Goal: Task Accomplishment & Management: Manage account settings

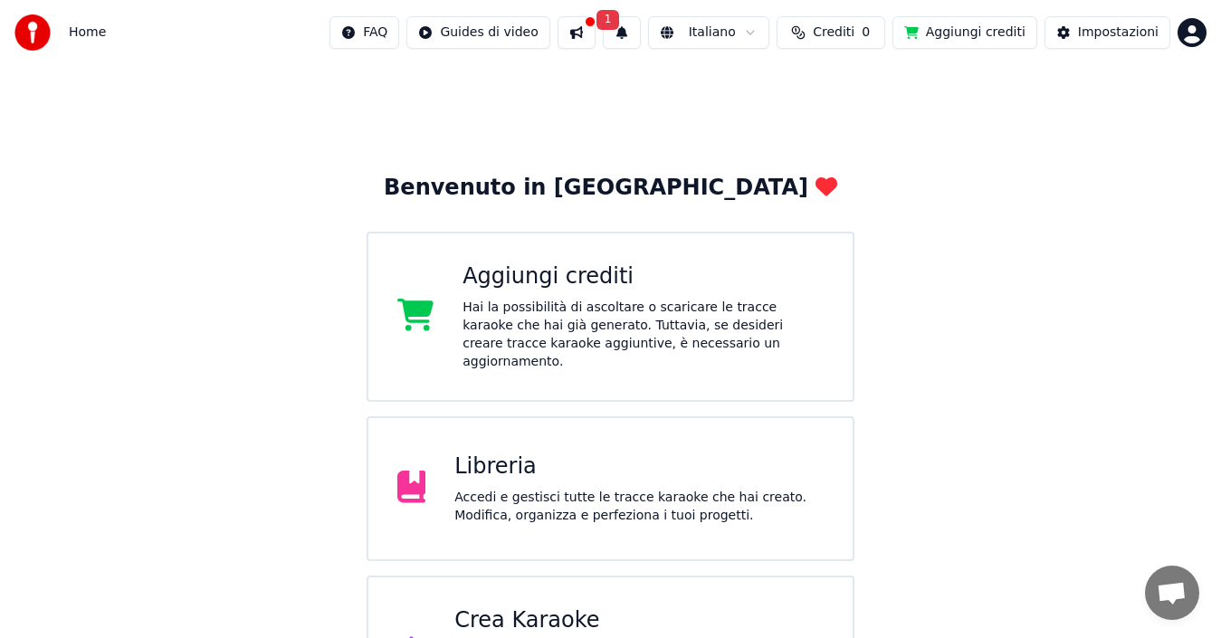
click at [618, 17] on span "1" at bounding box center [608, 20] width 24 height 20
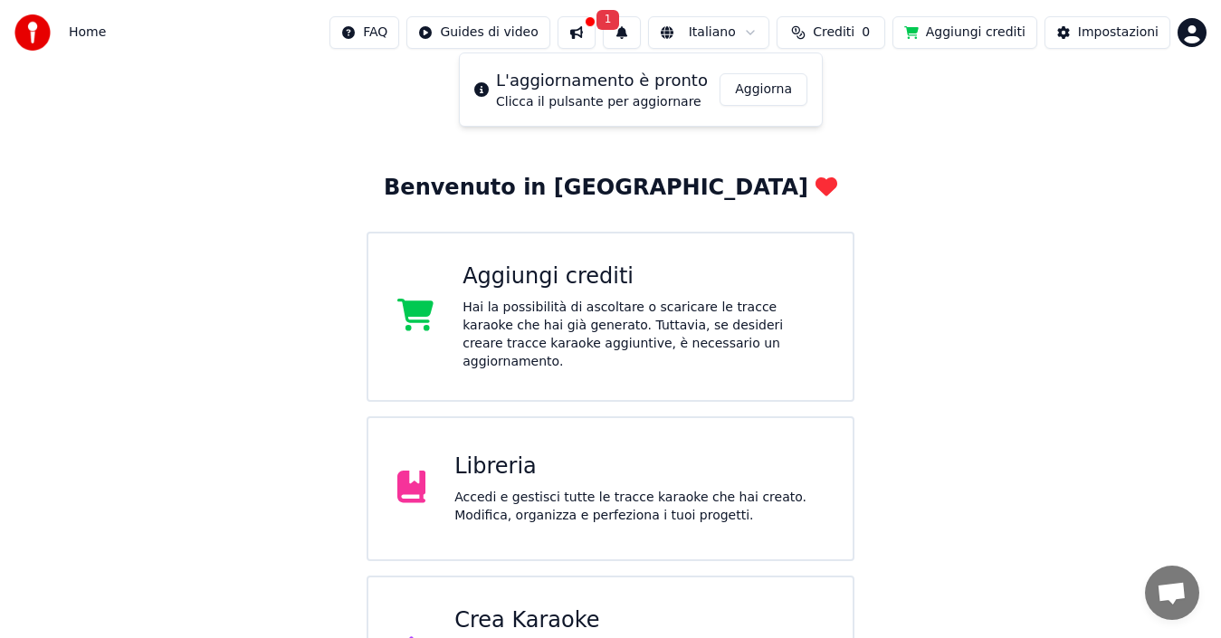
click at [739, 83] on button "Aggiorna" at bounding box center [764, 89] width 88 height 33
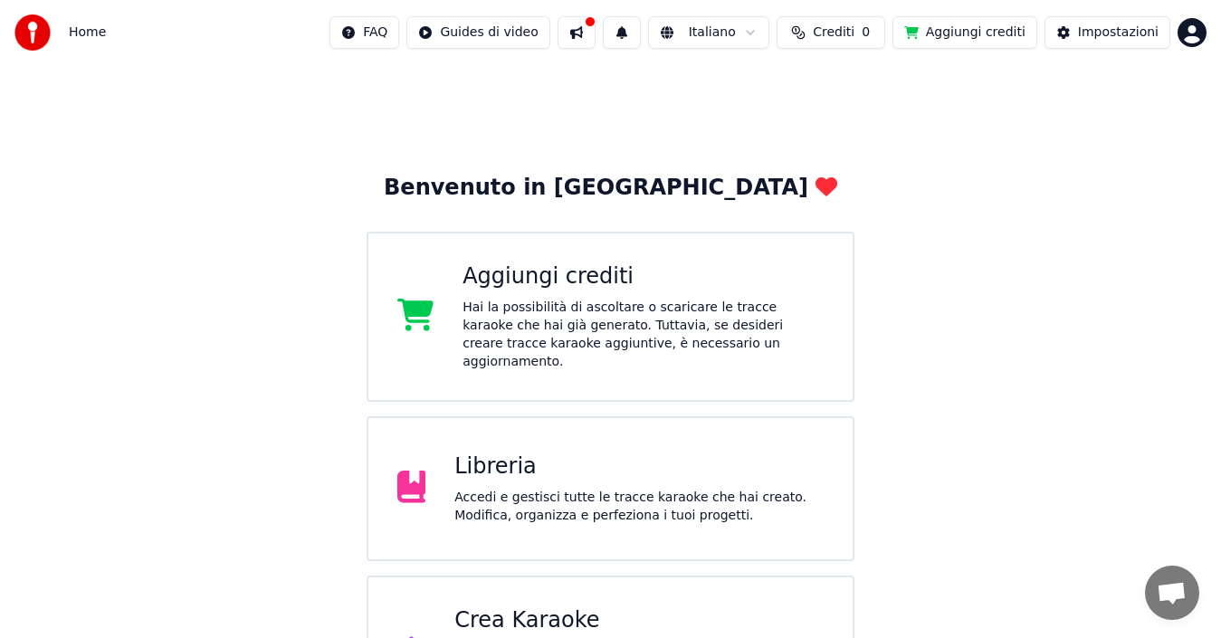
click at [596, 27] on button at bounding box center [577, 32] width 38 height 33
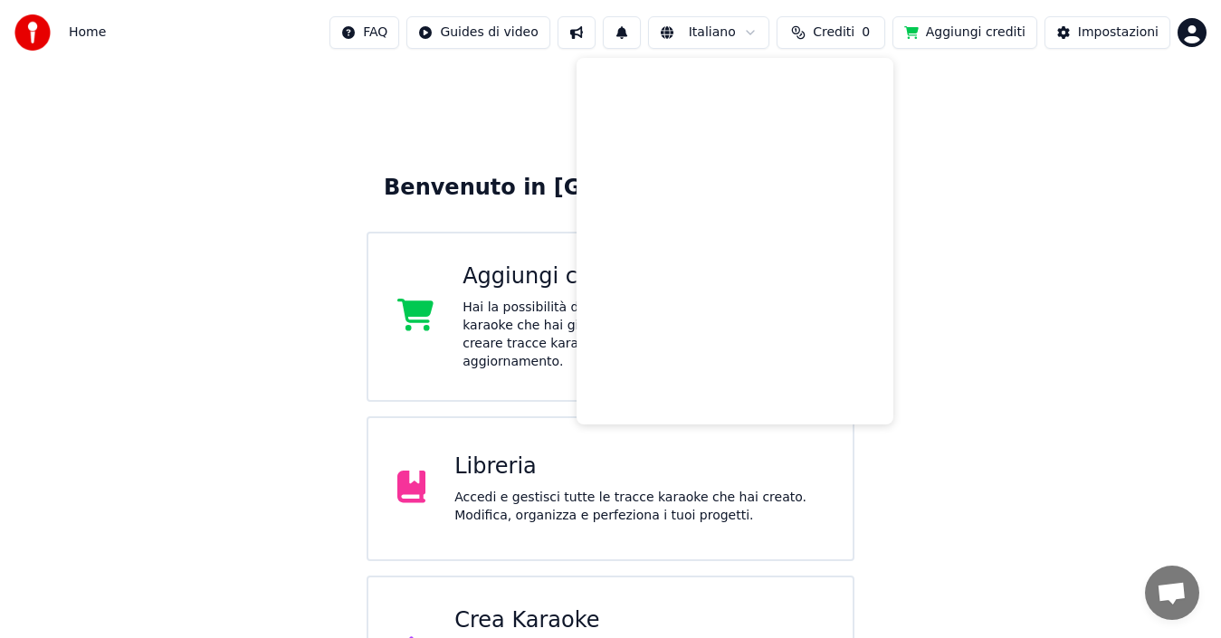
click at [844, 31] on span "Crediti" at bounding box center [834, 33] width 42 height 18
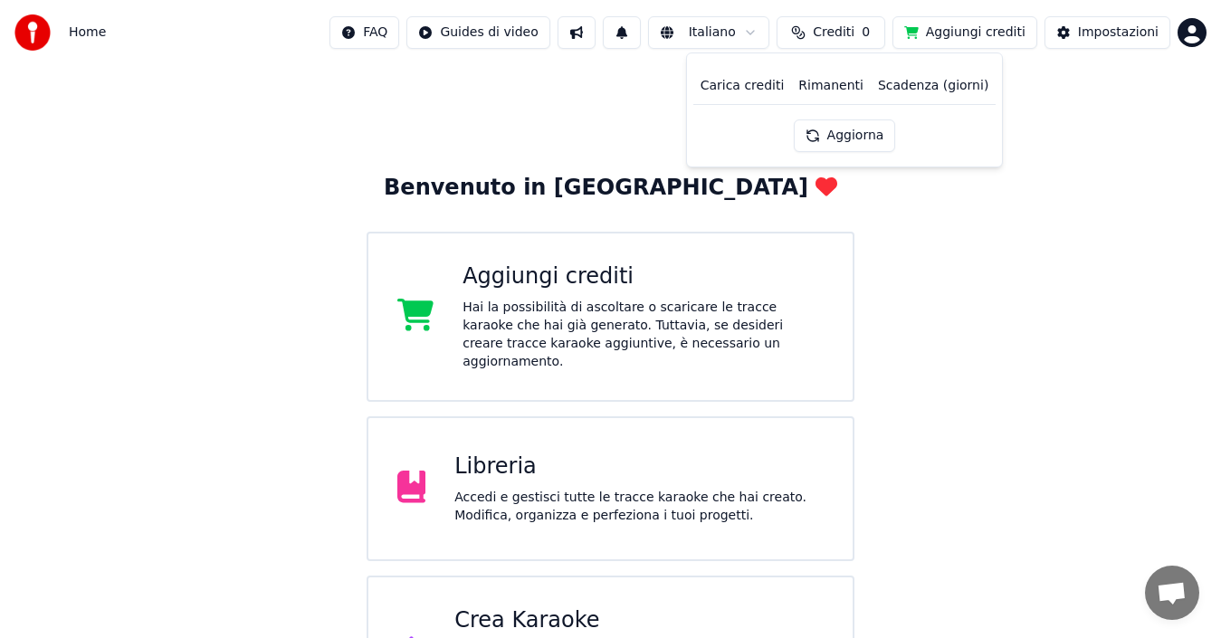
click at [844, 31] on span "Crediti" at bounding box center [834, 33] width 42 height 18
click at [837, 129] on button "Aggiorna" at bounding box center [845, 135] width 102 height 33
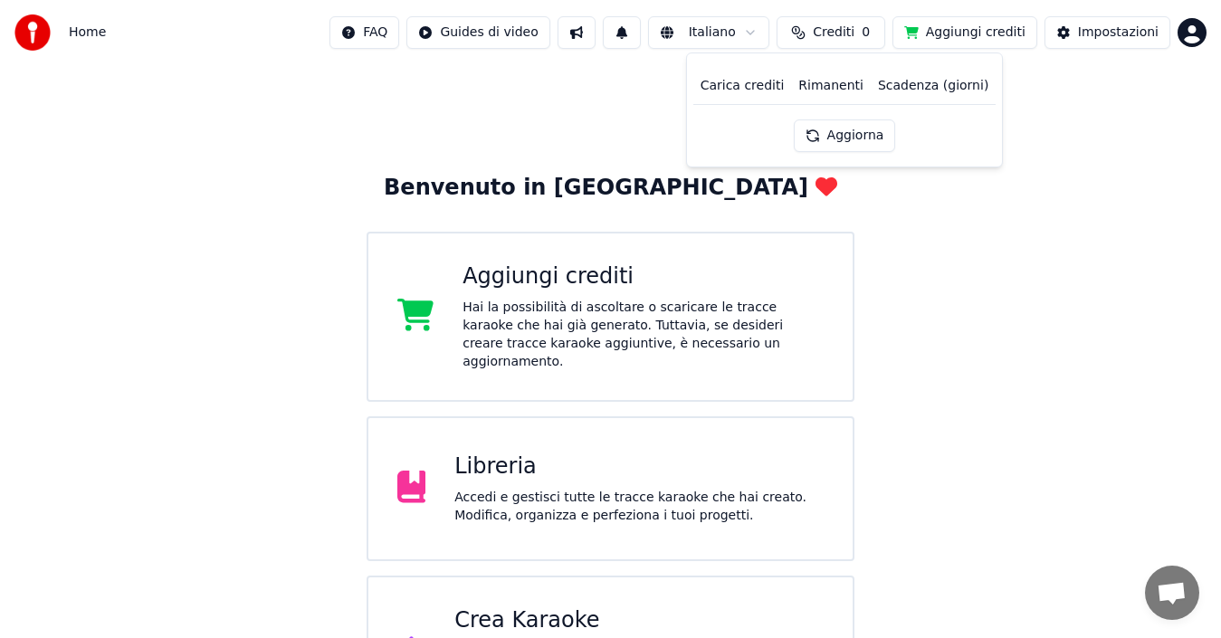
click at [911, 96] on th "Scadenza (giorni)" at bounding box center [933, 86] width 125 height 36
click at [839, 83] on th "Rimanenti" at bounding box center [831, 86] width 80 height 36
click at [774, 90] on th "Carica crediti" at bounding box center [742, 86] width 99 height 36
click at [1188, 27] on html "Home FAQ Guides di video Italiano Crediti 0 Aggiungi crediti Impostazioni Benve…" at bounding box center [610, 364] width 1221 height 728
